Goal: Task Accomplishment & Management: Use online tool/utility

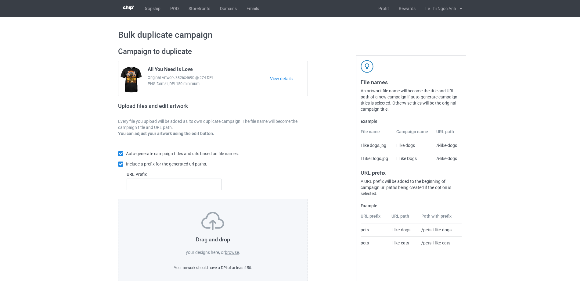
scroll to position [16, 0]
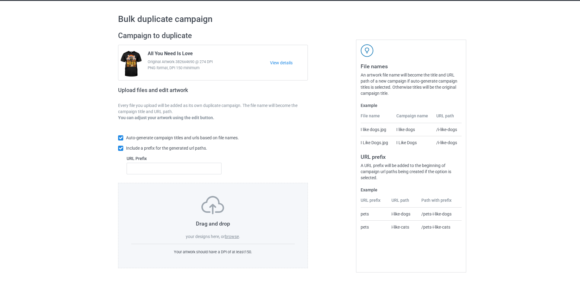
click at [228, 237] on label "browse" at bounding box center [232, 236] width 14 height 5
click at [0, 0] on input "browse" at bounding box center [0, 0] width 0 height 0
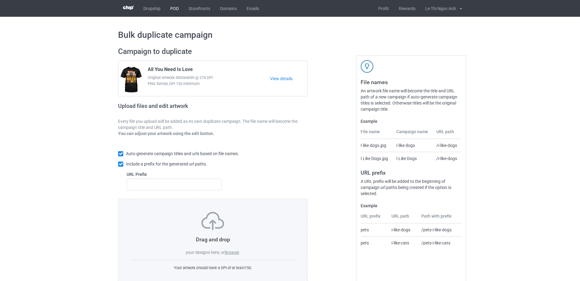
click at [173, 11] on link "POD" at bounding box center [174, 8] width 18 height 17
click at [228, 255] on label "browse" at bounding box center [232, 252] width 14 height 5
click at [0, 0] on input "browse" at bounding box center [0, 0] width 0 height 0
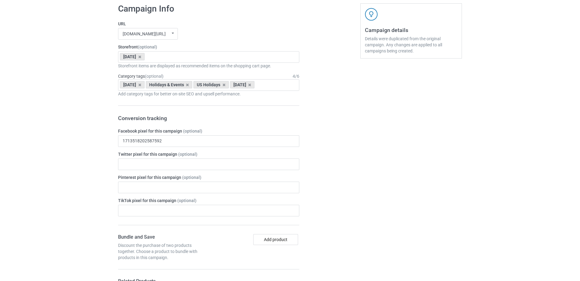
scroll to position [382, 0]
click at [141, 55] on icon at bounding box center [139, 56] width 3 height 4
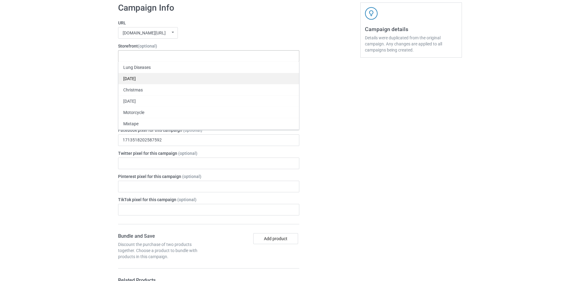
click at [144, 76] on div "[DATE]" at bounding box center [208, 78] width 181 height 11
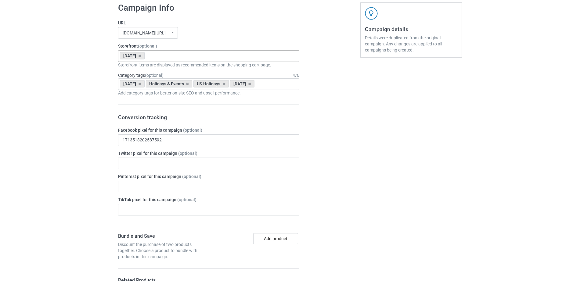
click at [141, 84] on icon at bounding box center [139, 84] width 3 height 4
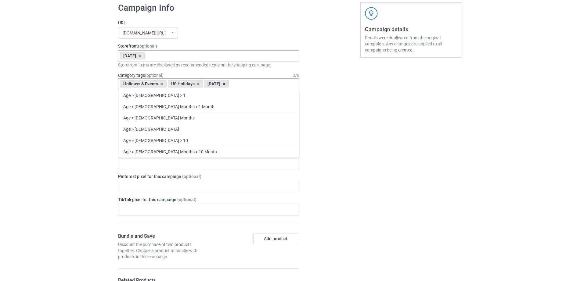
click at [226, 83] on icon at bounding box center [223, 84] width 3 height 4
click at [198, 84] on icon at bounding box center [198, 84] width 3 height 4
click at [161, 85] on icon at bounding box center [161, 84] width 3 height 4
click at [161, 85] on div "Age > 1-19 > 1 Age > 1-12 Months > 1 Month Age > 1-12 Months Age > 1-19 Age > 1…" at bounding box center [208, 84] width 181 height 12
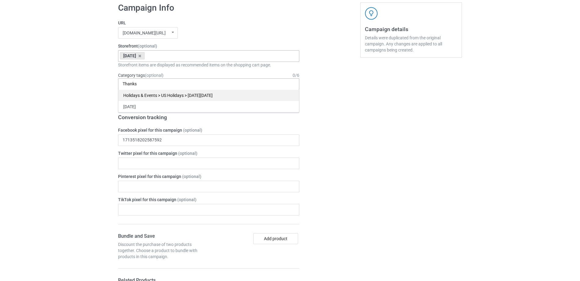
type input "Thanks"
click at [172, 98] on div "Holidays & Events > US Holidays > Thanksgiving Day" at bounding box center [208, 95] width 181 height 11
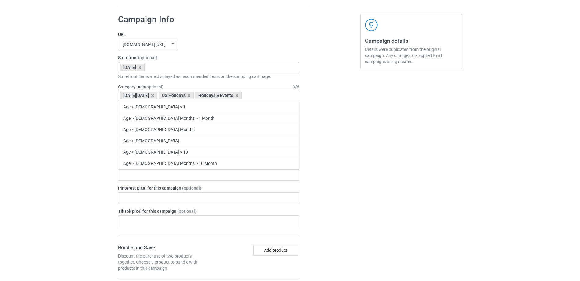
scroll to position [393, 0]
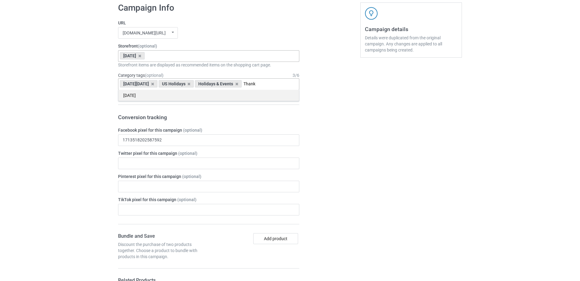
type input "Thank"
click at [170, 98] on div "[DATE]" at bounding box center [208, 95] width 181 height 11
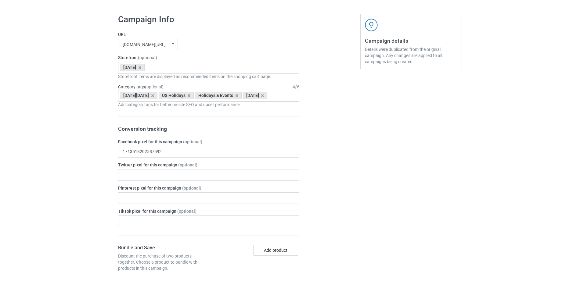
scroll to position [451, 0]
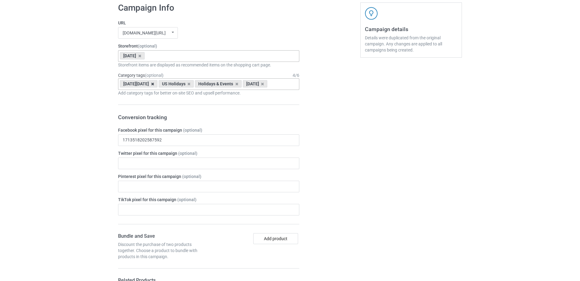
click at [154, 86] on icon at bounding box center [152, 84] width 3 height 4
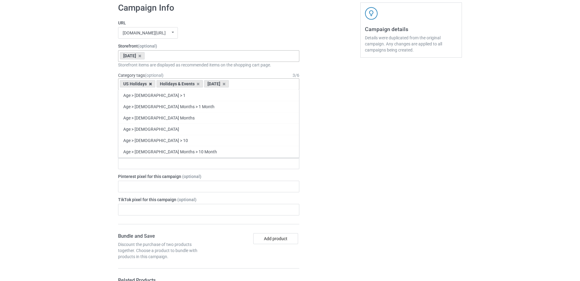
click at [151, 84] on icon at bounding box center [150, 84] width 3 height 4
click at [162, 85] on icon at bounding box center [161, 84] width 3 height 4
click at [145, 83] on div "[DATE]" at bounding box center [132, 83] width 25 height 7
click at [141, 84] on icon at bounding box center [139, 84] width 3 height 4
click at [479, 157] on div "Bulk duplicate campaign Campaign to duplicate Ghost Library Reading Books Hallo…" at bounding box center [290, 111] width 580 height 1090
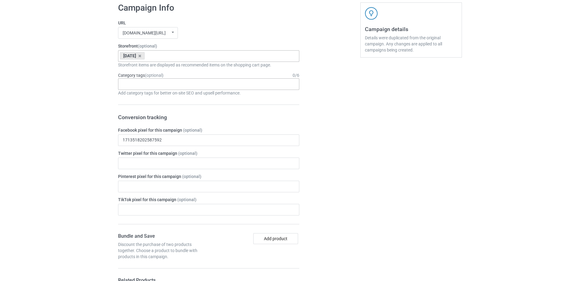
click at [215, 86] on div "Age > 1-19 > 1 Age > 1-12 Months > 1 Month Age > 1-12 Months Age > 1-19 Age > 1…" at bounding box center [208, 84] width 181 height 12
type input "Thank"
click at [165, 94] on div "Holidays & Events > US Holidays > Thanksgiving Day" at bounding box center [208, 95] width 181 height 11
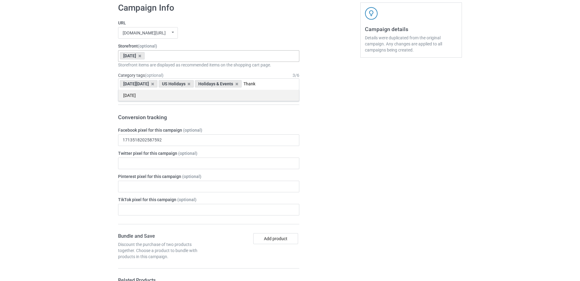
type input "Thank"
click at [169, 96] on div "[DATE]" at bounding box center [208, 95] width 181 height 11
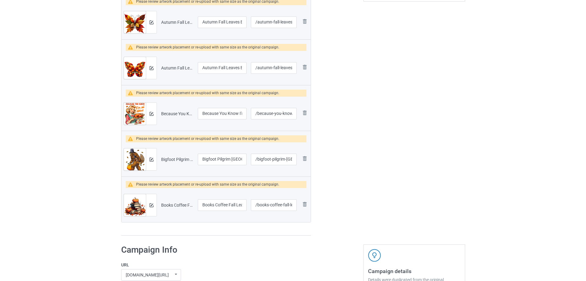
scroll to position [210, 0]
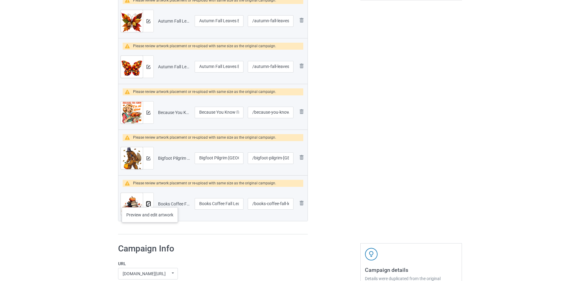
click at [150, 202] on button at bounding box center [149, 204] width 4 height 5
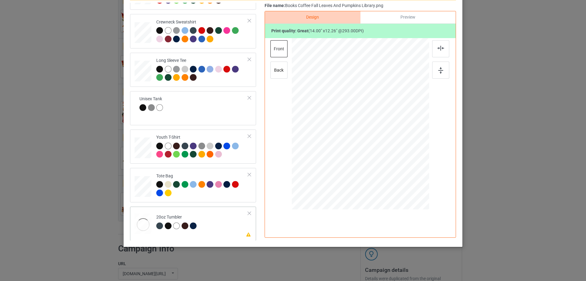
scroll to position [143, 0]
click at [193, 234] on td "Please review artwork placement 20oz Tumbler" at bounding box center [202, 222] width 99 height 27
click at [408, 18] on div "Preview" at bounding box center [407, 17] width 95 height 12
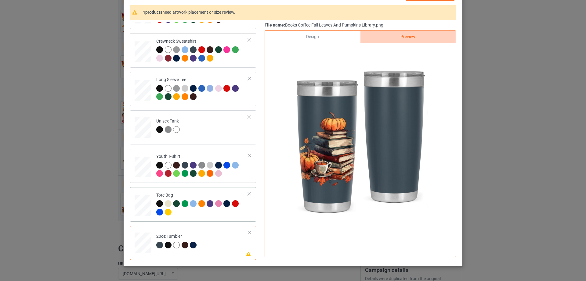
scroll to position [71, 0]
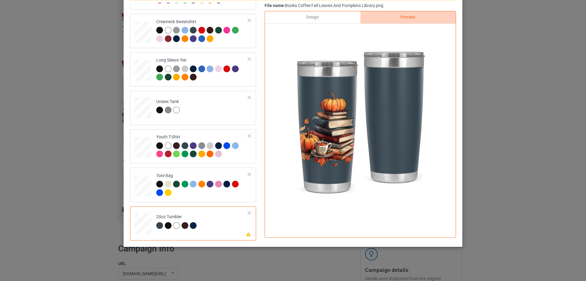
click at [239, 216] on td "Please review artwork placement 20oz Tumbler" at bounding box center [202, 222] width 99 height 27
click at [247, 213] on div at bounding box center [249, 213] width 4 height 4
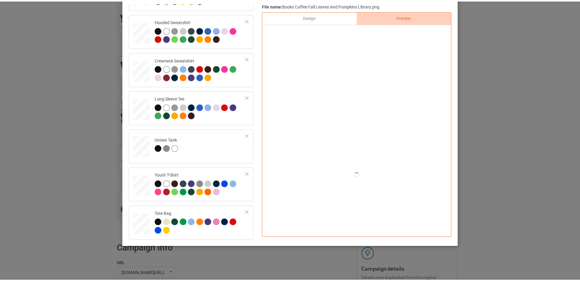
scroll to position [0, 0]
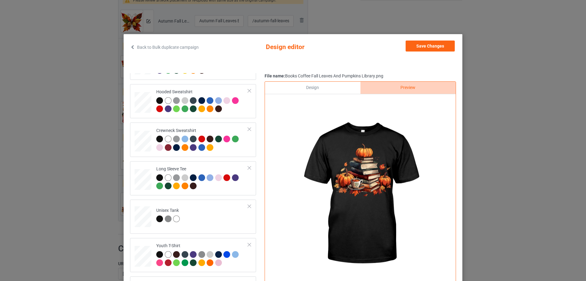
click at [456, 20] on div "Back to Bulk duplicate campaign Design editor Save Changes Classic T-Shirt V-Ne…" at bounding box center [293, 140] width 586 height 281
click at [438, 49] on button "Save Changes" at bounding box center [430, 46] width 49 height 11
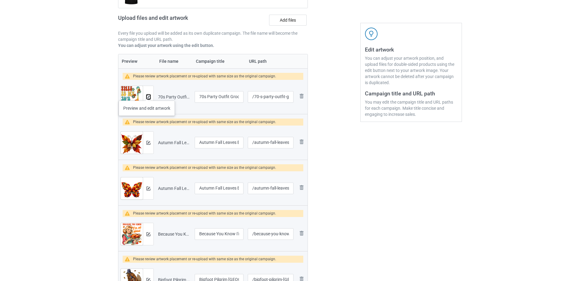
click at [147, 95] on div at bounding box center [148, 97] width 11 height 22
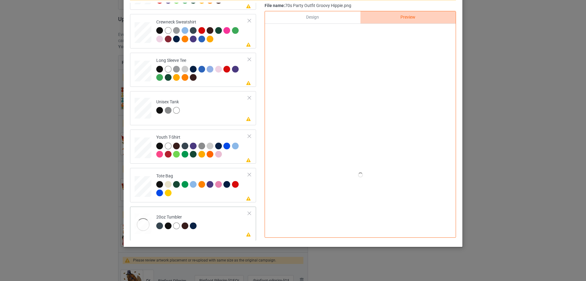
scroll to position [143, 0]
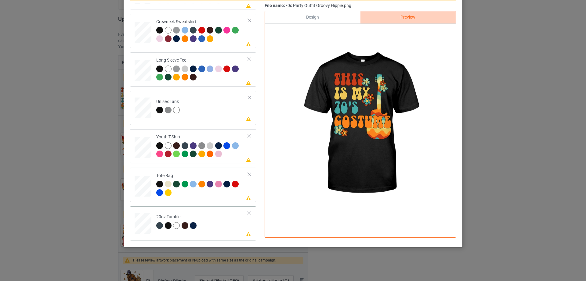
click at [222, 216] on td "Please review artwork placement 20oz Tumbler" at bounding box center [202, 222] width 99 height 27
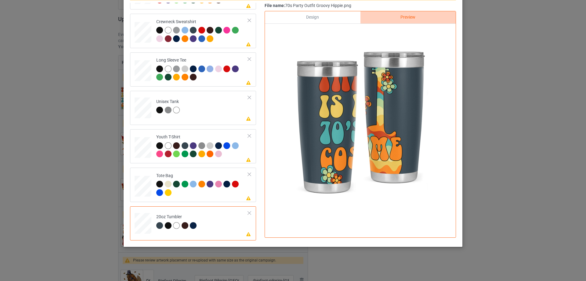
click at [247, 213] on div at bounding box center [249, 213] width 4 height 4
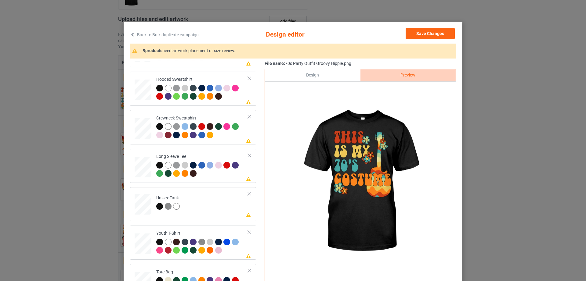
scroll to position [0, 0]
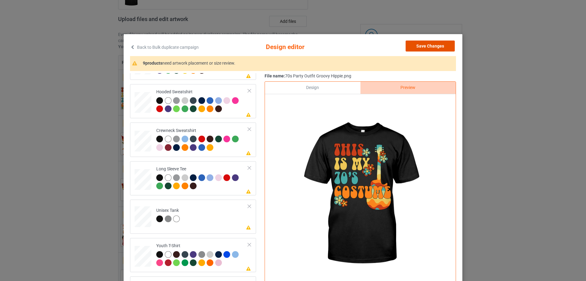
click at [427, 43] on button "Save Changes" at bounding box center [430, 46] width 49 height 11
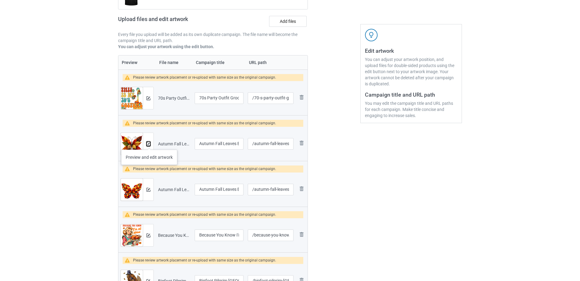
click at [149, 144] on img at bounding box center [149, 144] width 4 height 4
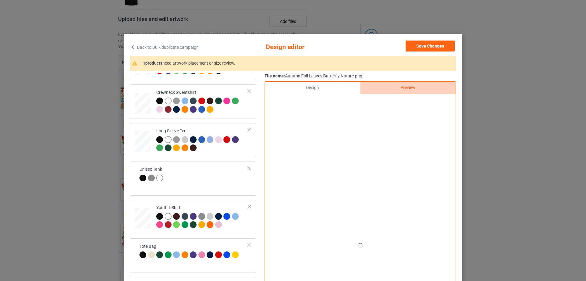
scroll to position [71, 0]
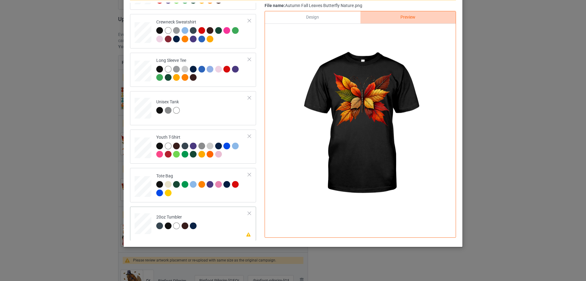
click at [238, 214] on td "Please review artwork placement 20oz Tumbler" at bounding box center [202, 222] width 99 height 27
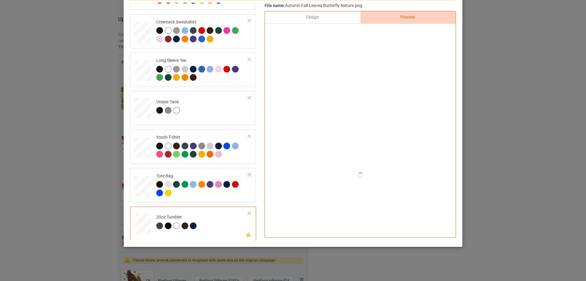
click at [247, 215] on div at bounding box center [249, 214] width 4 height 4
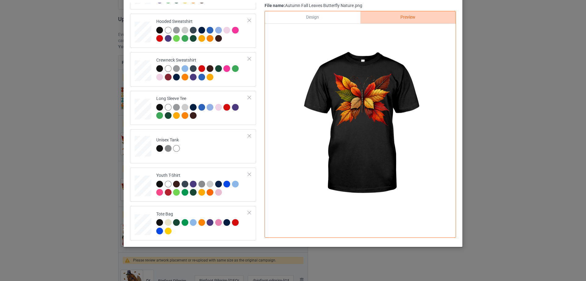
scroll to position [0, 0]
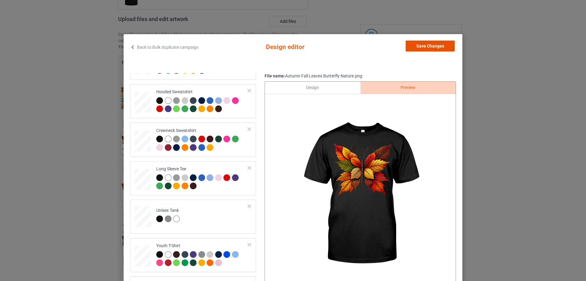
click at [450, 44] on button "Save Changes" at bounding box center [430, 46] width 49 height 11
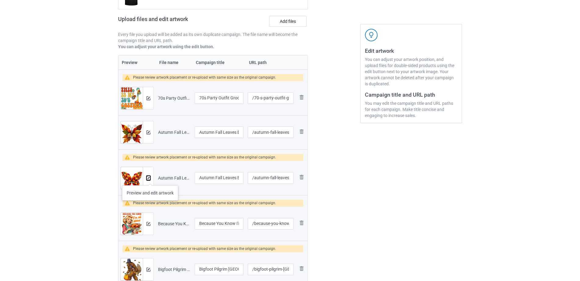
click at [150, 179] on img at bounding box center [149, 178] width 4 height 4
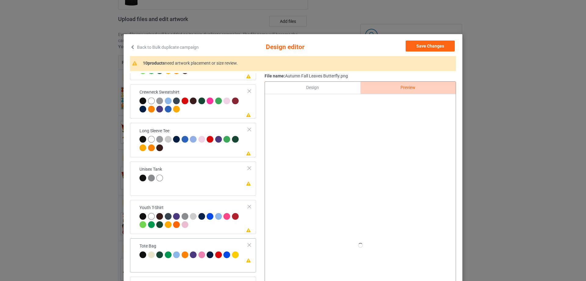
scroll to position [71, 0]
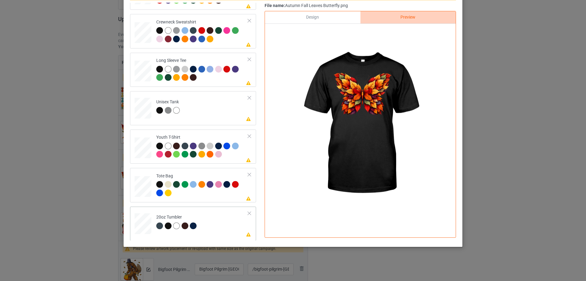
click at [247, 214] on div at bounding box center [249, 214] width 4 height 4
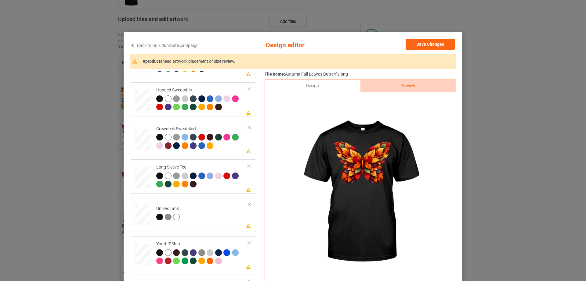
scroll to position [0, 0]
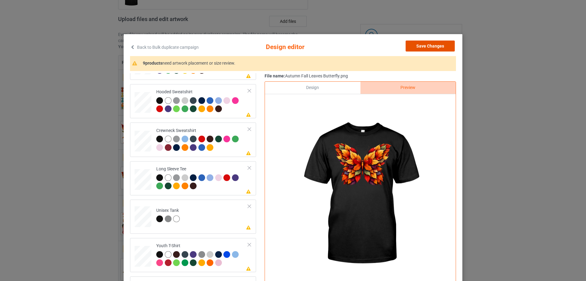
click at [435, 45] on button "Save Changes" at bounding box center [430, 46] width 49 height 11
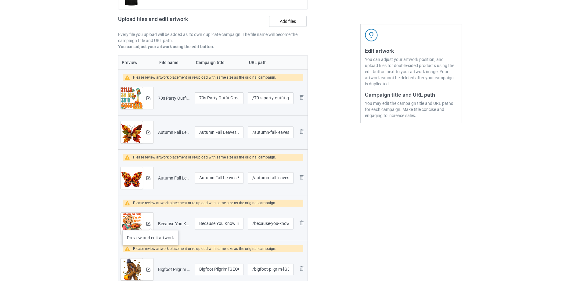
click at [150, 224] on div at bounding box center [148, 224] width 11 height 22
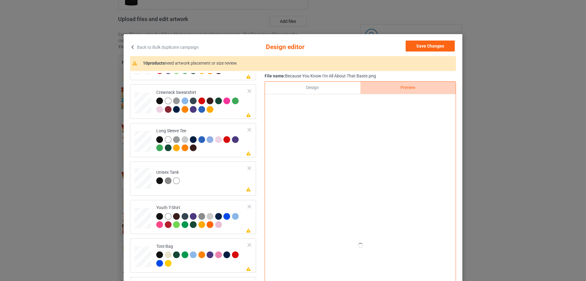
scroll to position [71, 0]
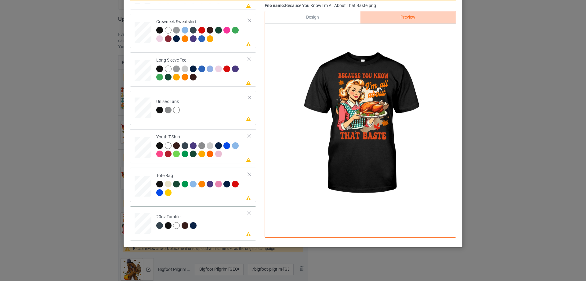
click at [247, 214] on div at bounding box center [249, 213] width 4 height 4
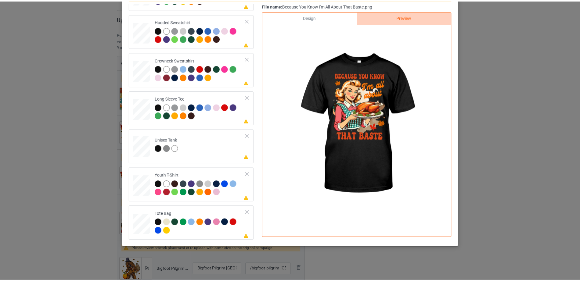
scroll to position [0, 0]
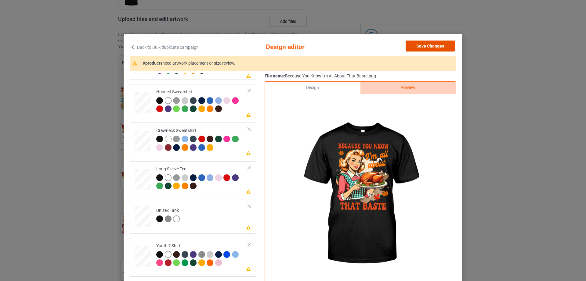
click at [440, 44] on button "Save Changes" at bounding box center [430, 46] width 49 height 11
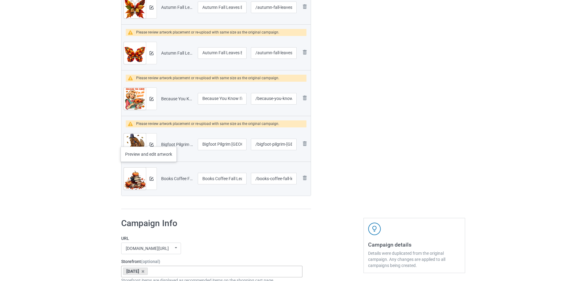
scroll to position [213, 0]
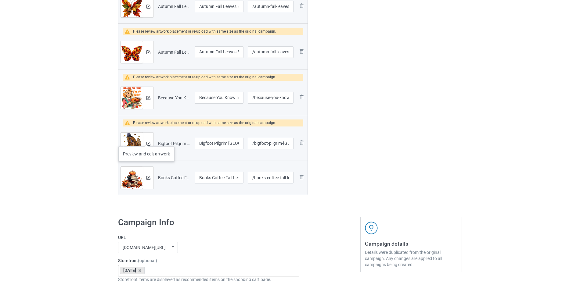
click at [147, 140] on div at bounding box center [148, 144] width 11 height 22
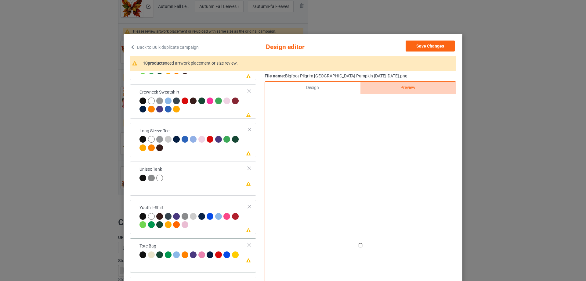
scroll to position [71, 0]
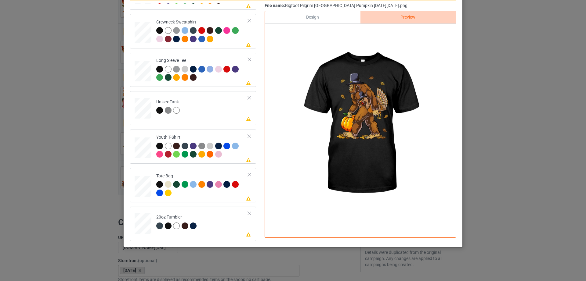
click at [247, 212] on div at bounding box center [249, 214] width 4 height 4
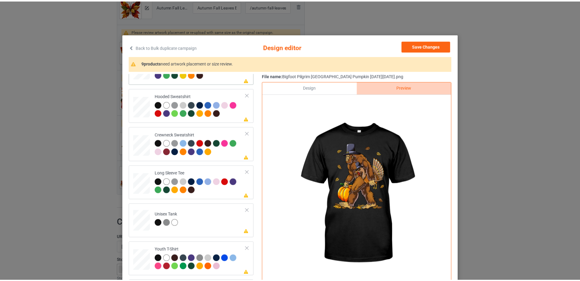
scroll to position [98, 0]
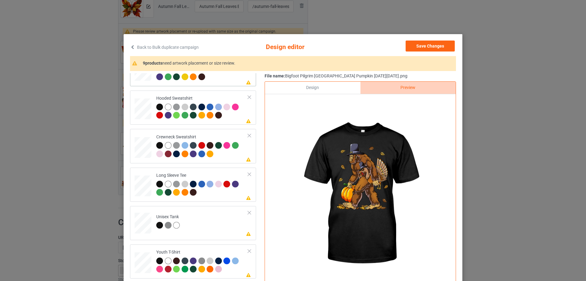
click at [214, 81] on div at bounding box center [202, 73] width 92 height 17
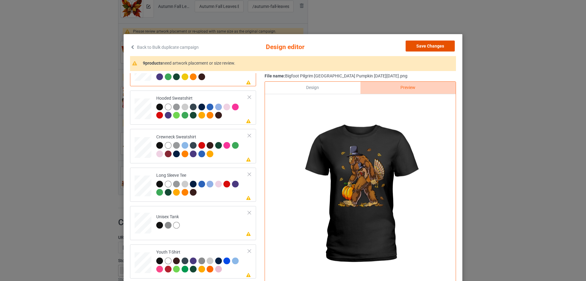
click at [425, 49] on button "Save Changes" at bounding box center [430, 46] width 49 height 11
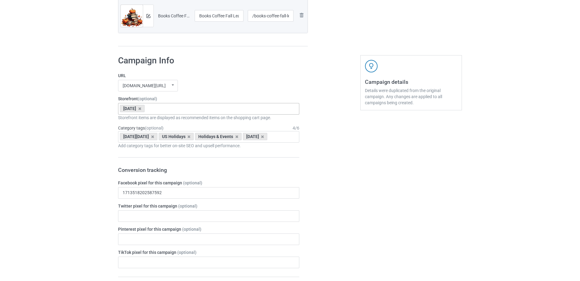
scroll to position [0, 0]
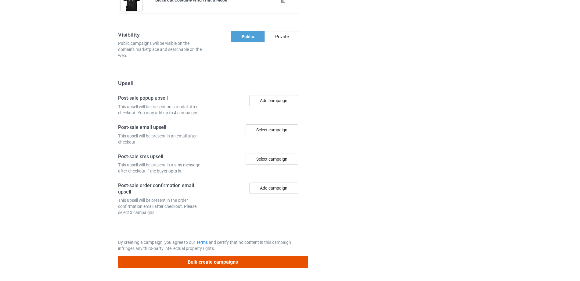
click at [204, 259] on button "Bulk create campaigns" at bounding box center [213, 262] width 190 height 13
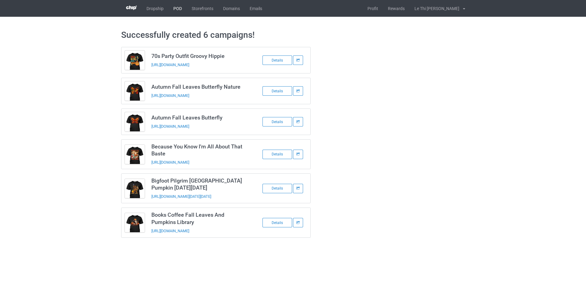
click at [181, 11] on link "POD" at bounding box center [177, 8] width 18 height 17
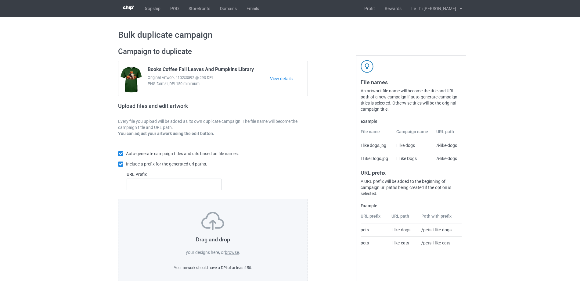
click at [233, 253] on label "browse" at bounding box center [232, 252] width 14 height 5
click at [0, 0] on input "browse" at bounding box center [0, 0] width 0 height 0
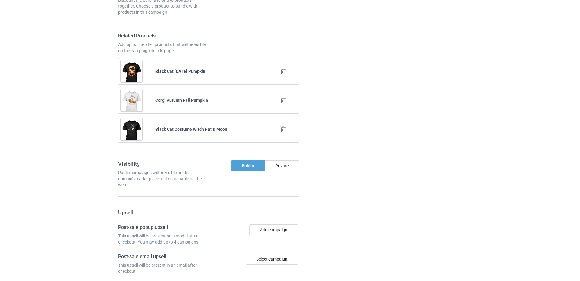
click at [284, 76] on div at bounding box center [283, 71] width 35 height 15
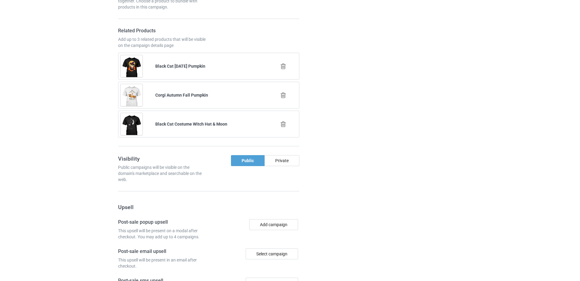
click at [284, 70] on icon at bounding box center [284, 66] width 8 height 6
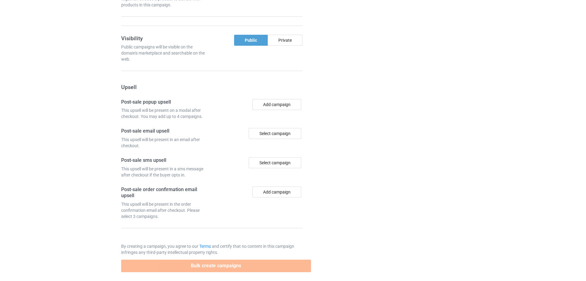
scroll to position [635, 0]
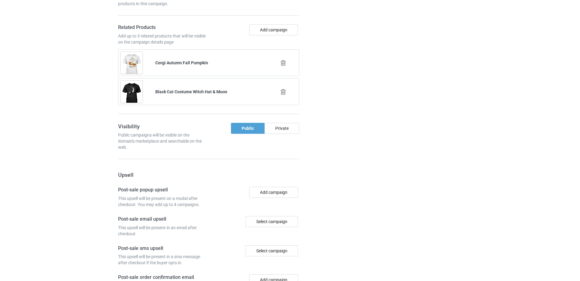
click at [283, 66] on icon at bounding box center [284, 63] width 8 height 6
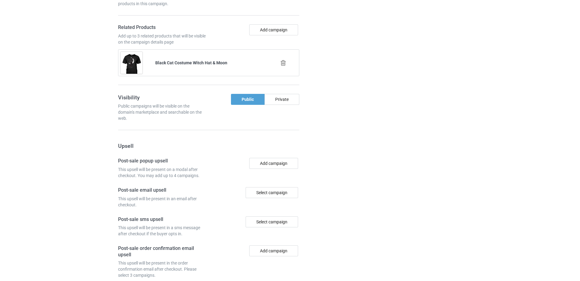
click at [283, 66] on icon at bounding box center [284, 63] width 8 height 6
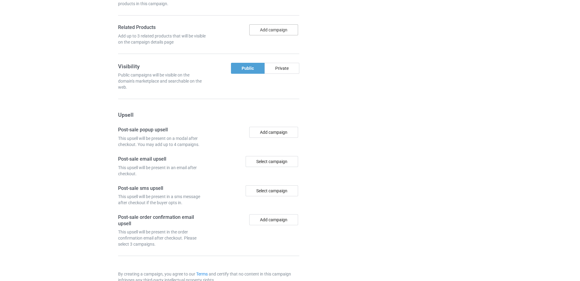
click at [270, 35] on button "Add campaign" at bounding box center [273, 29] width 49 height 11
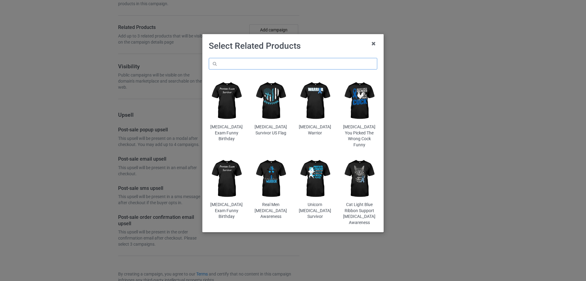
click at [275, 62] on input "text" at bounding box center [293, 64] width 168 height 12
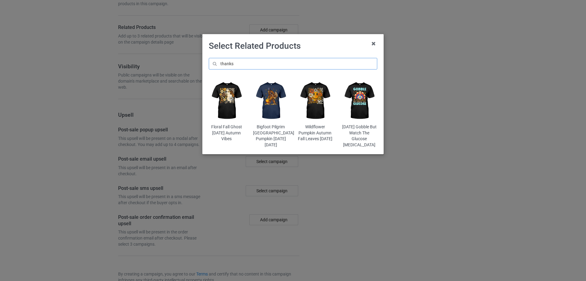
type input "thanks"
click at [270, 113] on img at bounding box center [271, 101] width 36 height 45
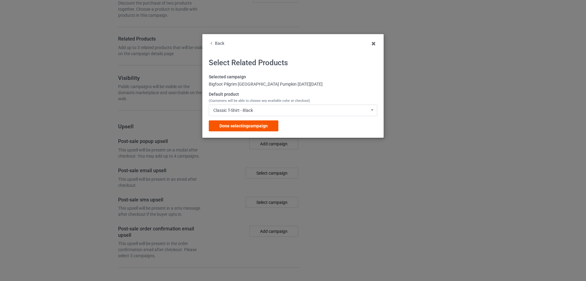
click at [241, 125] on span "Done selecting campaign" at bounding box center [243, 126] width 48 height 5
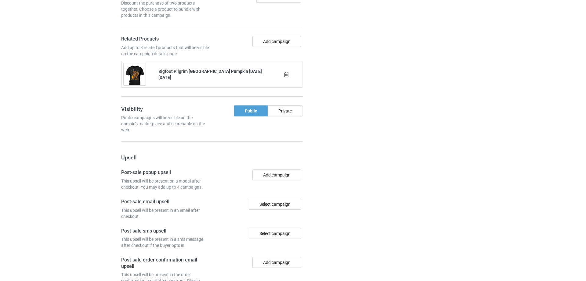
scroll to position [681, 0]
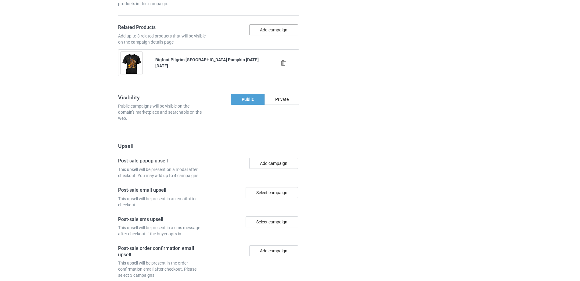
click at [256, 35] on button "Add campaign" at bounding box center [273, 29] width 49 height 11
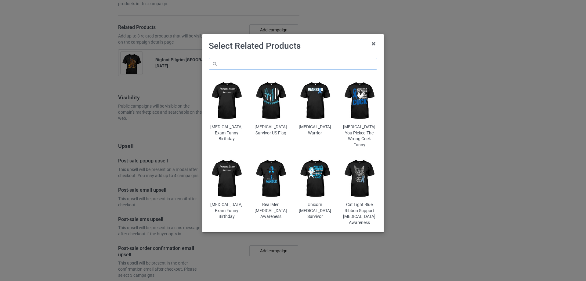
click at [230, 66] on input "text" at bounding box center [293, 64] width 168 height 12
paste input "Because You Know I'm All About That Baste"
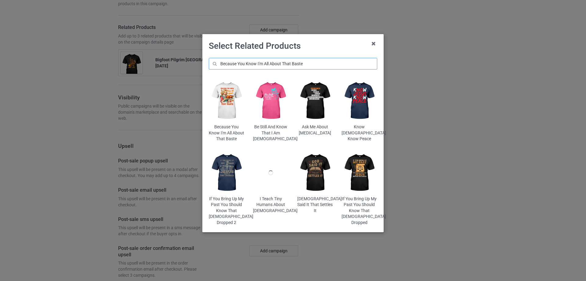
type input "Because You Know I'm All About That Baste"
click at [228, 108] on img at bounding box center [227, 101] width 36 height 45
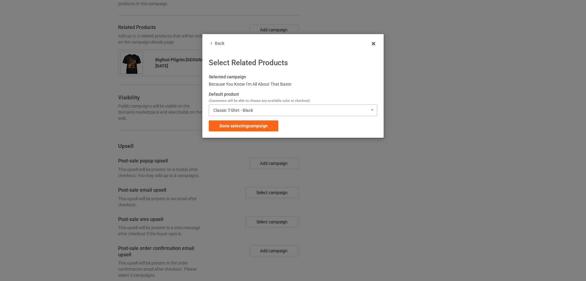
click at [234, 107] on div "Classic T-Shirt - Black Classic T-Shirt - Black Classic T-Shirt - White Classic…" at bounding box center [293, 111] width 168 height 12
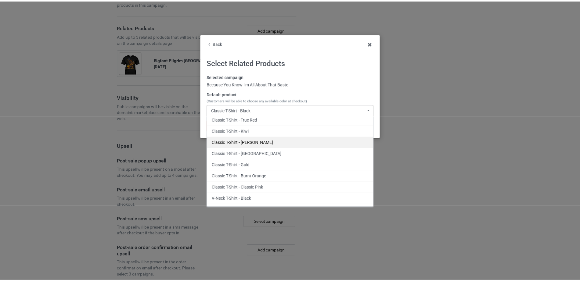
scroll to position [693, 0]
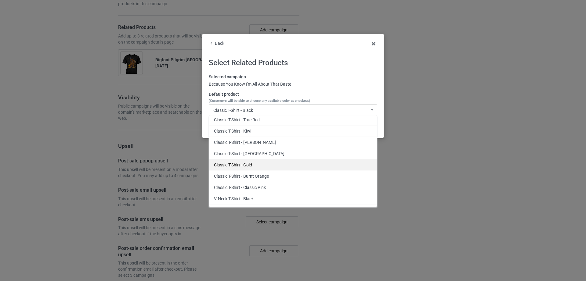
click at [246, 163] on div "Classic T-Shirt - Gold" at bounding box center [293, 164] width 168 height 11
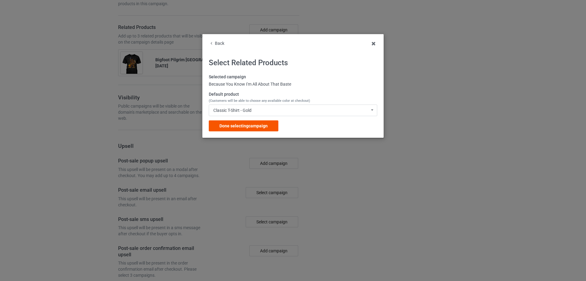
click at [246, 128] on span "Done selecting campaign" at bounding box center [243, 126] width 48 height 5
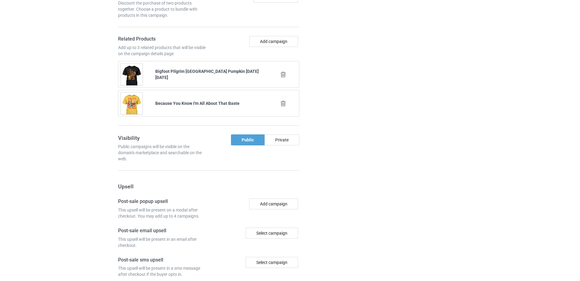
scroll to position [704, 0]
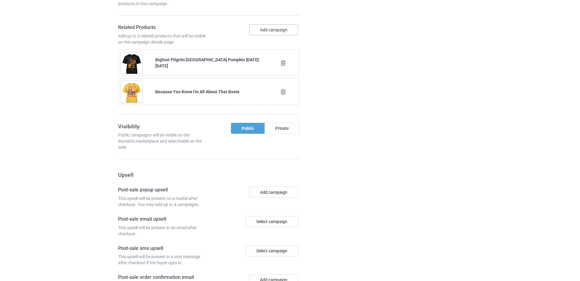
click at [275, 35] on button "Add campaign" at bounding box center [273, 29] width 49 height 11
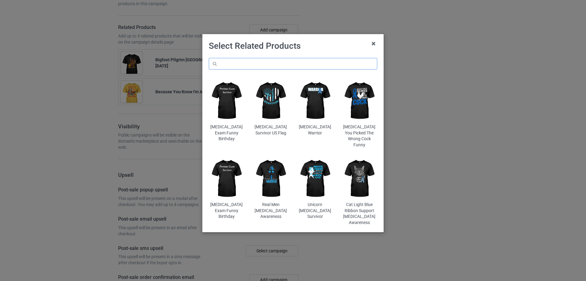
click at [238, 63] on input "text" at bounding box center [293, 64] width 168 height 12
paste input "70s Party Outfit Groovy Hippie"
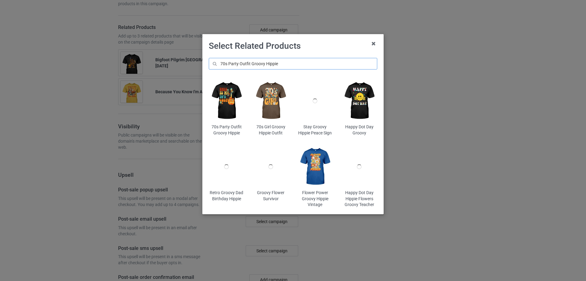
type input "70s Party Outfit Groovy Hippie"
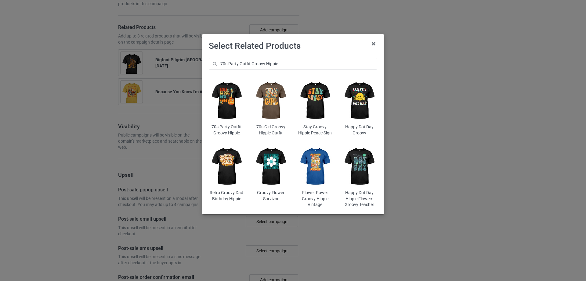
click at [224, 110] on img at bounding box center [227, 101] width 36 height 45
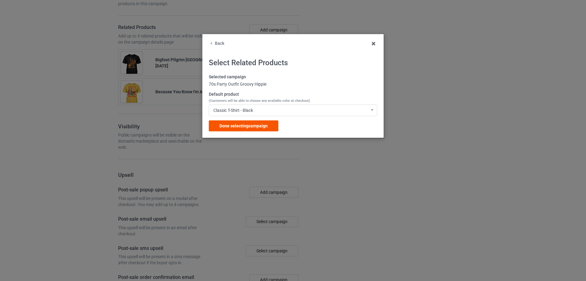
click at [239, 125] on span "Done selecting campaign" at bounding box center [243, 126] width 48 height 5
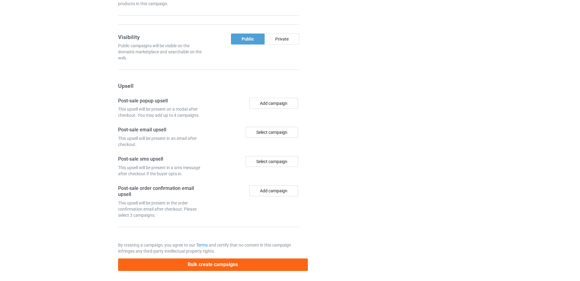
click at [386, 143] on div "Campaign details Details were duplicated from the original campaign. Any change…" at bounding box center [411, 10] width 110 height 531
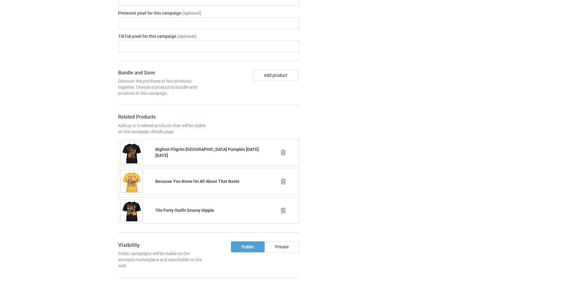
scroll to position [834, 0]
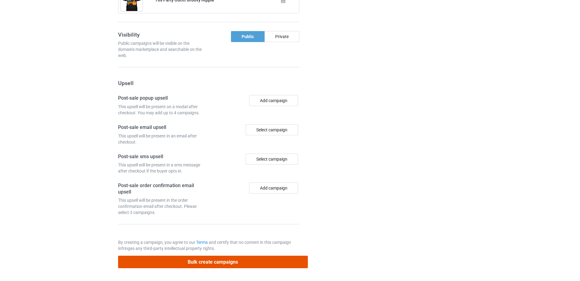
click at [212, 267] on button "Bulk create campaigns" at bounding box center [213, 262] width 190 height 13
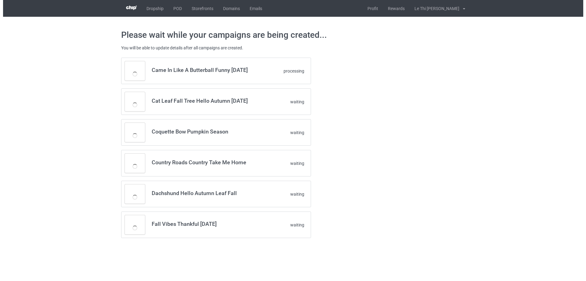
scroll to position [0, 0]
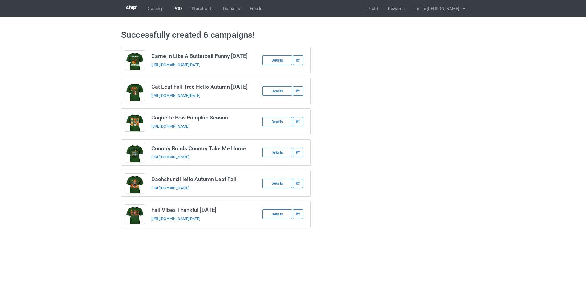
click at [178, 8] on link "POD" at bounding box center [177, 8] width 18 height 17
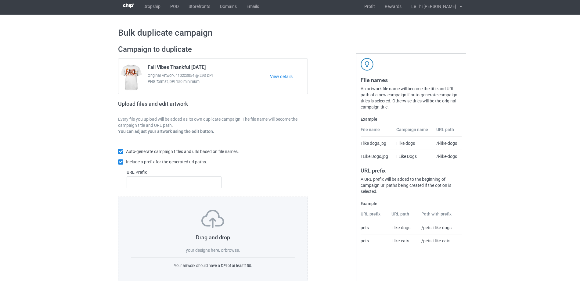
scroll to position [3, 0]
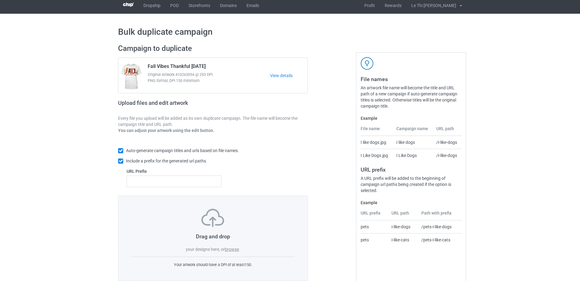
click at [229, 251] on label "browse" at bounding box center [232, 249] width 14 height 5
click at [0, 0] on input "browse" at bounding box center [0, 0] width 0 height 0
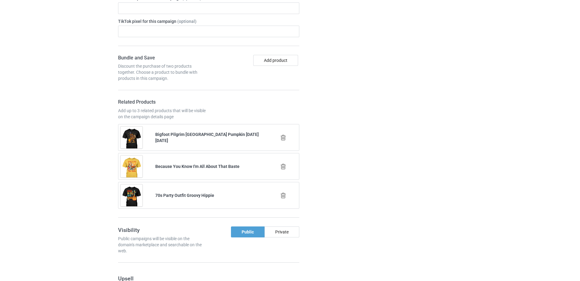
scroll to position [766, 0]
click at [284, 140] on icon at bounding box center [284, 137] width 8 height 6
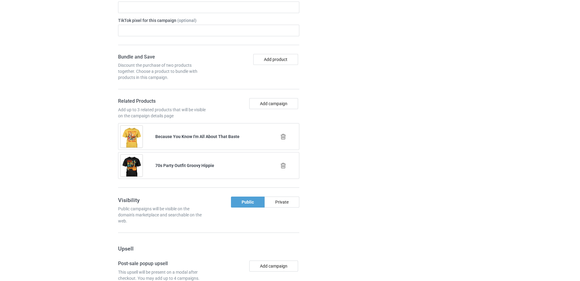
click at [284, 140] on icon at bounding box center [284, 137] width 8 height 6
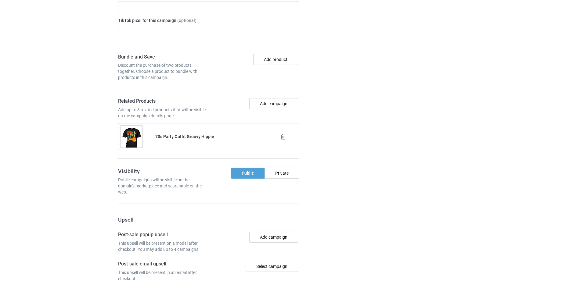
click at [284, 140] on icon at bounding box center [284, 137] width 8 height 6
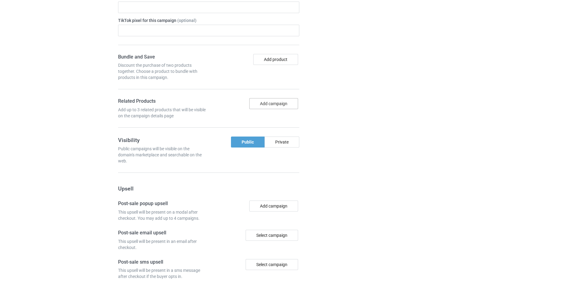
click at [273, 109] on button "Add campaign" at bounding box center [273, 103] width 49 height 11
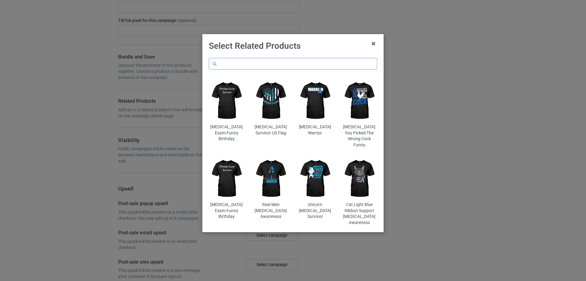
click at [262, 66] on input "text" at bounding box center [293, 64] width 168 height 12
paste input "Cat Leaf Fall Tree Hello Autumn [DATE]"
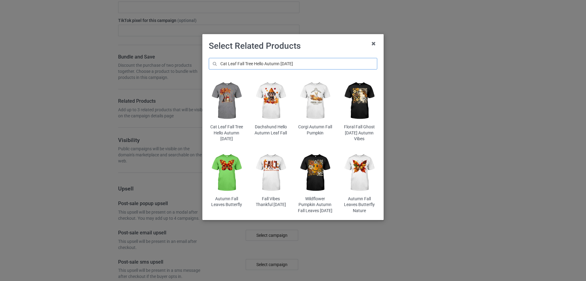
type input "Cat Leaf Fall Tree Hello Autumn [DATE]"
click at [231, 95] on img at bounding box center [227, 101] width 36 height 45
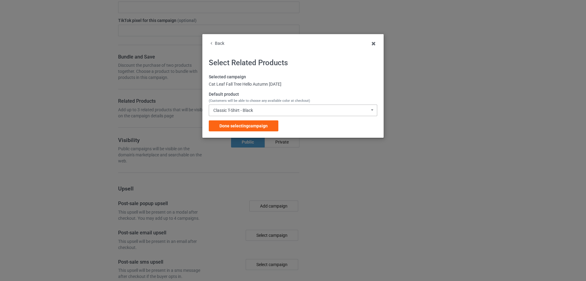
click at [232, 108] on div "Classic T-Shirt - Black" at bounding box center [233, 110] width 40 height 4
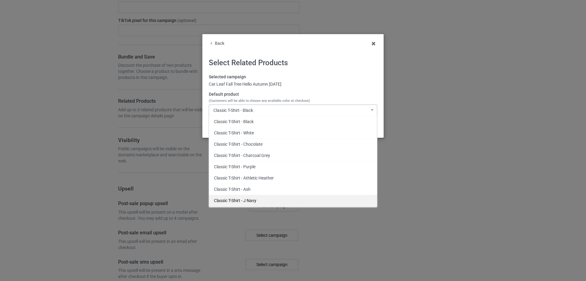
click at [261, 204] on div "Classic T-Shirt - J Navy" at bounding box center [293, 200] width 168 height 11
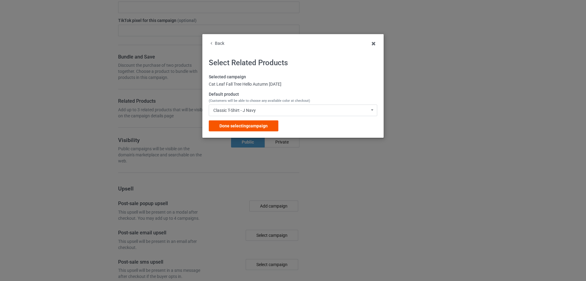
click at [248, 128] on span "Done selecting campaign" at bounding box center [243, 126] width 48 height 5
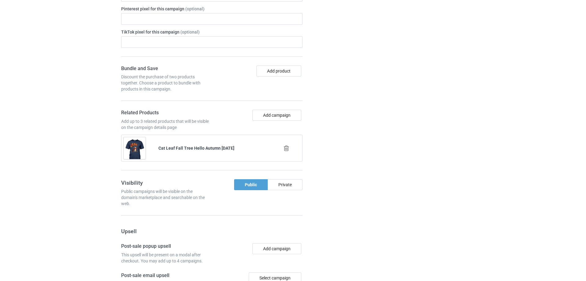
scroll to position [836, 0]
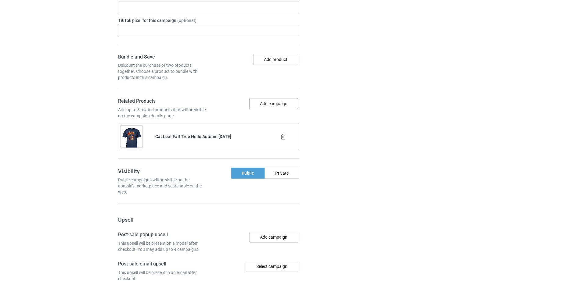
click at [255, 109] on button "Add campaign" at bounding box center [273, 103] width 49 height 11
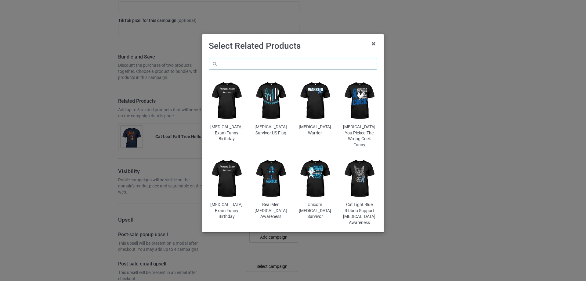
scroll to position [847, 0]
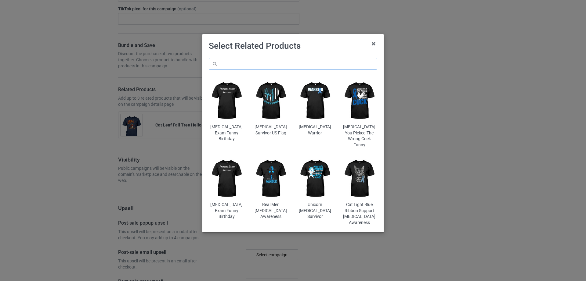
click at [245, 64] on input "text" at bounding box center [293, 64] width 168 height 12
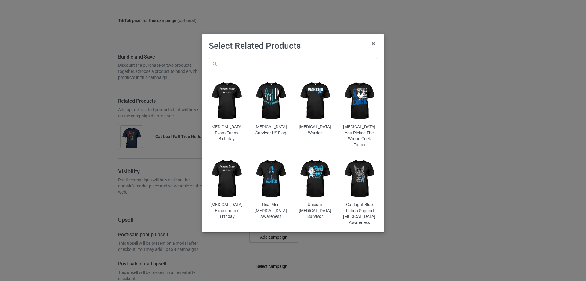
paste input "Dachshund Hello Autumn Leaf Fall"
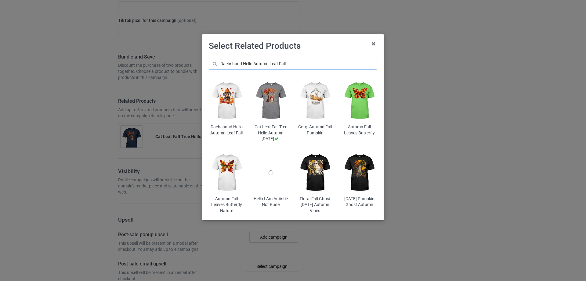
type input "Dachshund Hello Autumn Leaf Fall"
click at [232, 103] on img at bounding box center [227, 101] width 36 height 45
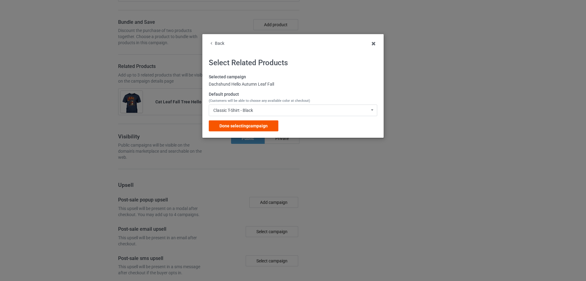
scroll to position [894, 0]
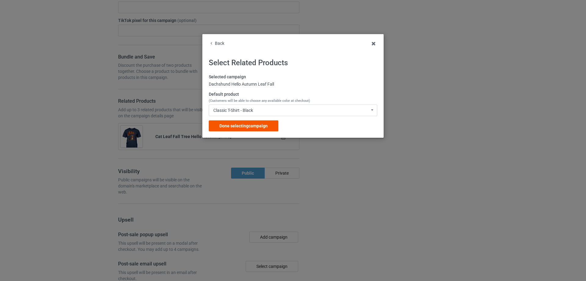
click at [238, 128] on span "Done selecting campaign" at bounding box center [243, 126] width 48 height 5
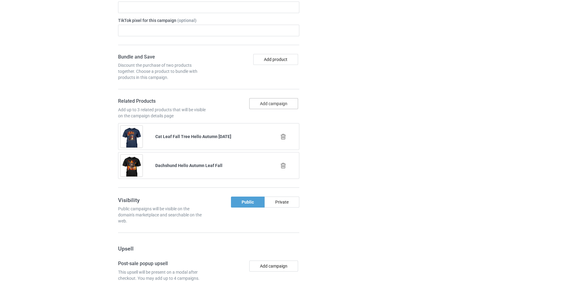
click at [262, 109] on button "Add campaign" at bounding box center [273, 103] width 49 height 11
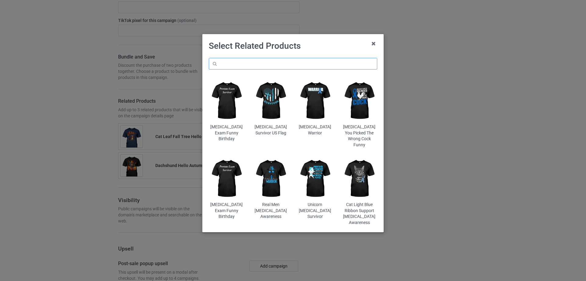
click at [231, 68] on input "text" at bounding box center [293, 64] width 168 height 12
paste input "Country Roads Country Take Me Home"
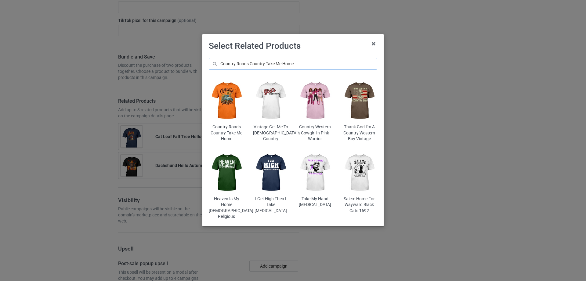
type input "Country Roads Country Take Me Home"
click at [238, 103] on img at bounding box center [227, 101] width 36 height 45
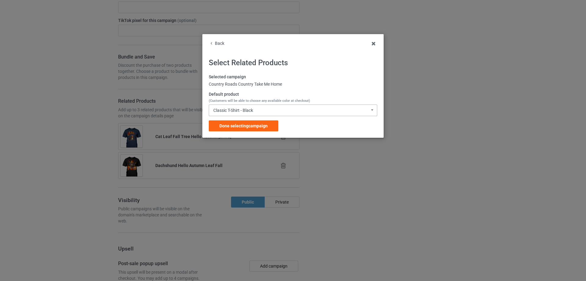
click at [314, 112] on div "Classic T-Shirt - Black Classic T-Shirt - Black Classic T-Shirt - White Classic…" at bounding box center [293, 111] width 168 height 12
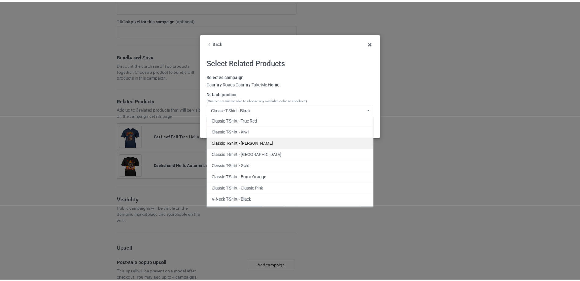
scroll to position [126, 0]
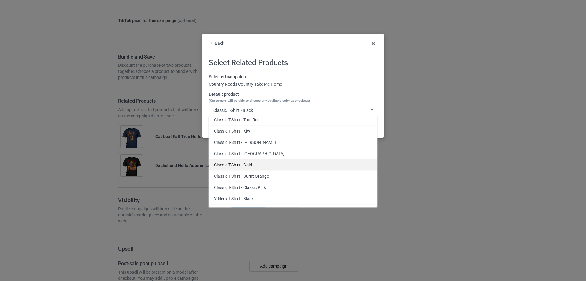
click at [253, 163] on div "Classic T-Shirt - Gold" at bounding box center [293, 164] width 168 height 11
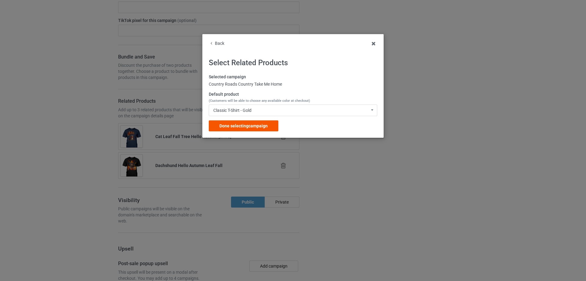
click at [240, 122] on div "Done selecting campaign" at bounding box center [244, 126] width 70 height 11
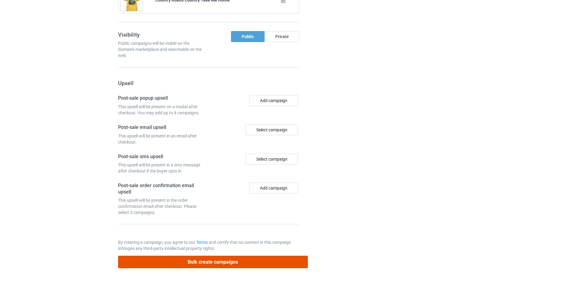
click at [207, 266] on button "Bulk create campaigns" at bounding box center [213, 262] width 190 height 13
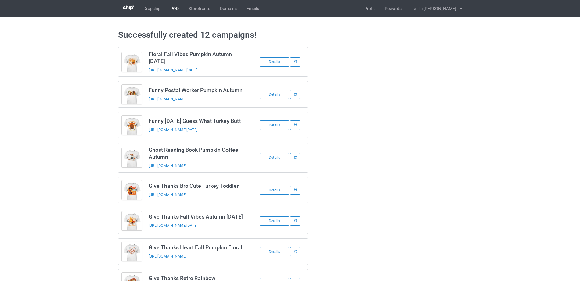
click at [175, 8] on link "POD" at bounding box center [174, 8] width 18 height 17
